Goal: Transaction & Acquisition: Book appointment/travel/reservation

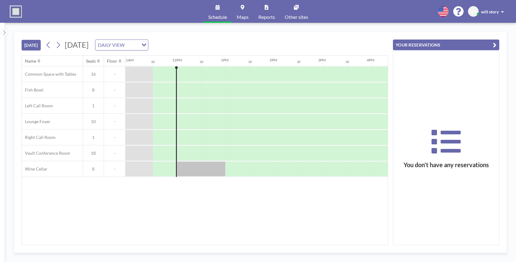
scroll to position [0, 535]
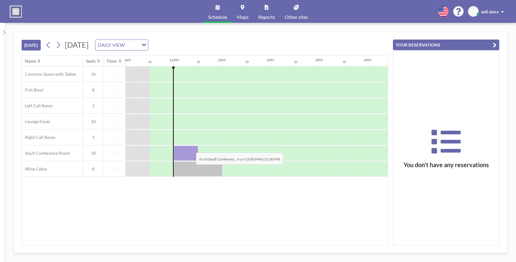
click at [191, 148] on div at bounding box center [186, 153] width 24 height 15
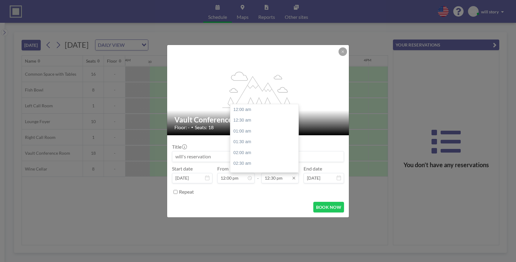
scroll to position [271, 0]
click at [283, 181] on input "12:30 pm" at bounding box center [279, 178] width 37 height 10
click at [250, 120] on div "01:00 pm" at bounding box center [264, 120] width 68 height 11
click at [289, 182] on input "01:00 pm" at bounding box center [279, 178] width 37 height 10
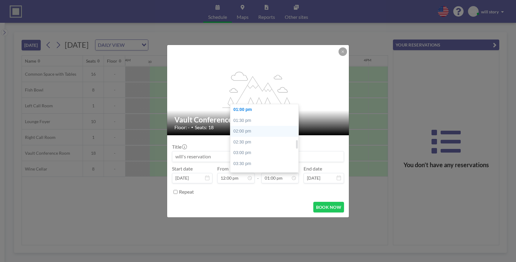
click at [250, 133] on div "02:00 pm" at bounding box center [264, 131] width 68 height 11
type input "02:00 pm"
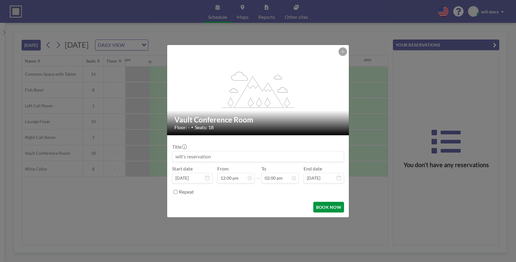
click at [327, 211] on button "BOOK NOW" at bounding box center [328, 207] width 31 height 11
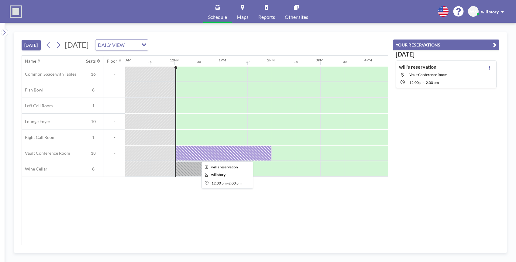
scroll to position [0, 535]
click at [222, 150] on div at bounding box center [222, 153] width 97 height 15
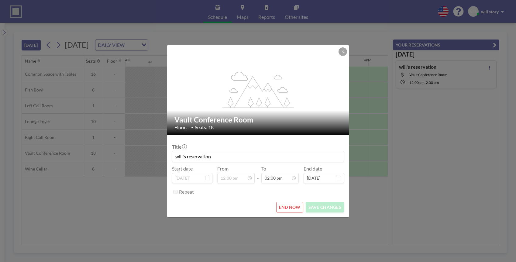
click at [284, 211] on button "END NOW" at bounding box center [289, 207] width 27 height 11
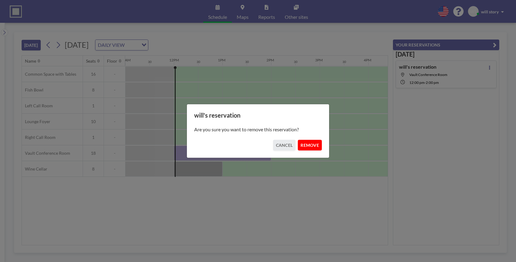
click at [307, 149] on button "REMOVE" at bounding box center [310, 145] width 24 height 11
